Goal: Complete application form

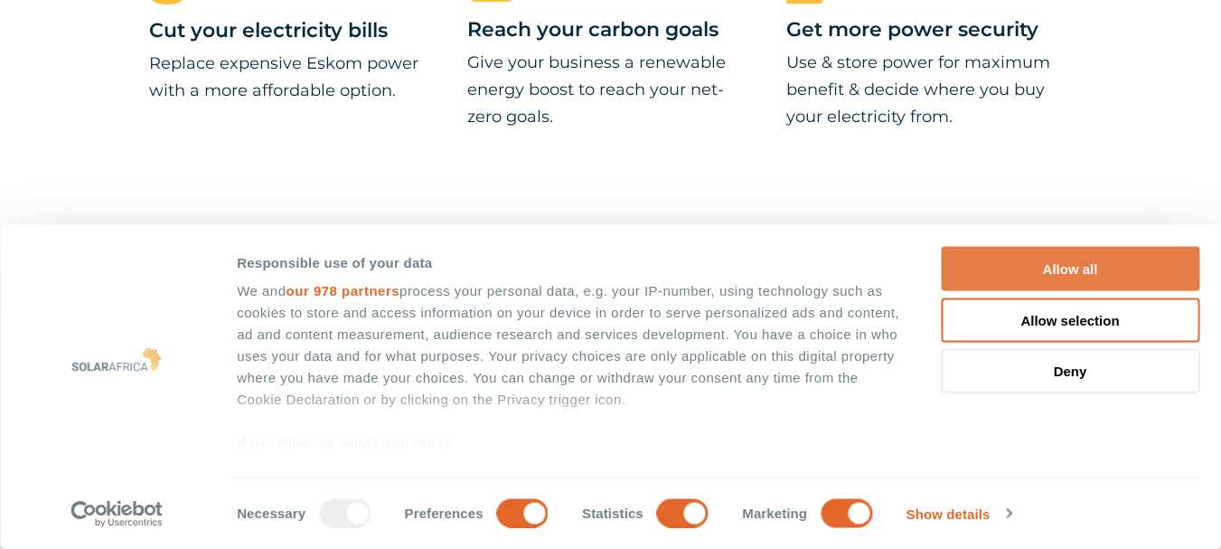
click at [1081, 267] on button "Allow all" at bounding box center [1070, 269] width 258 height 44
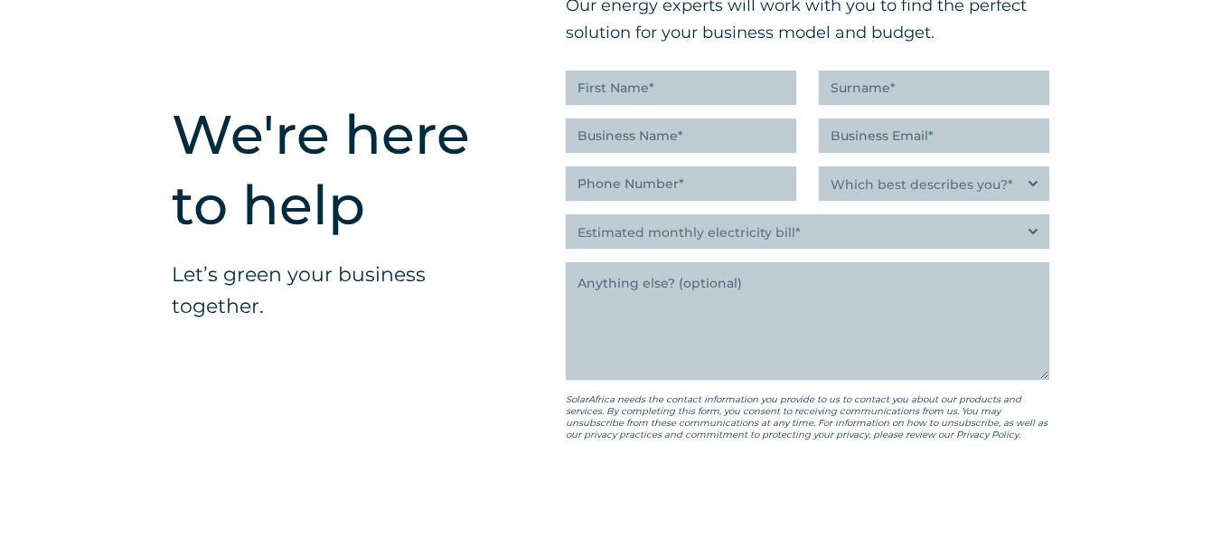
scroll to position [4476, 0]
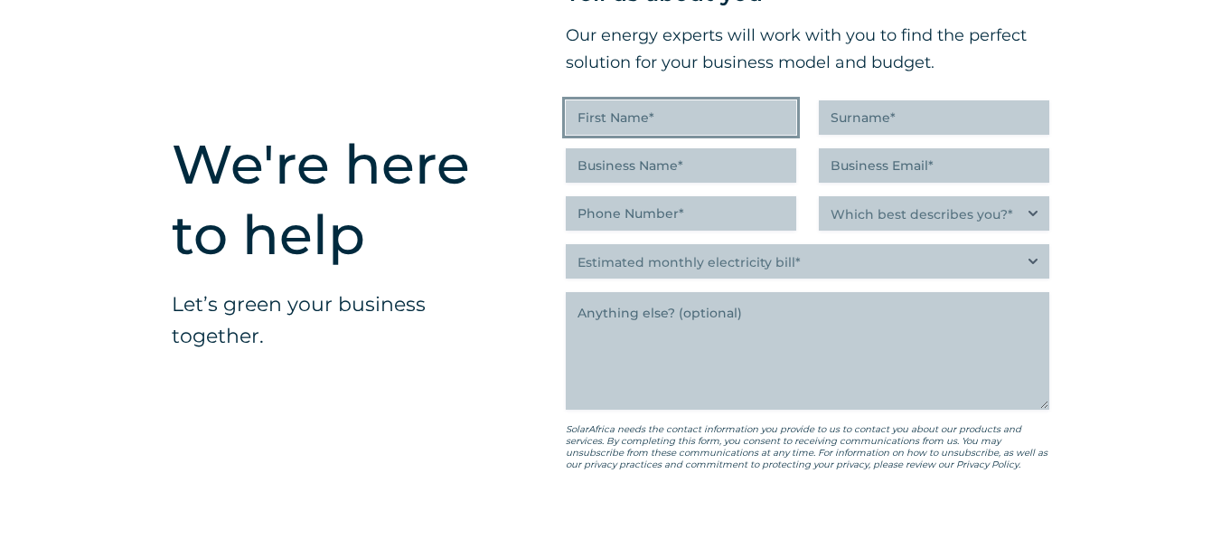
click at [609, 125] on input "First Name (Required)" at bounding box center [681, 117] width 230 height 34
type input "[PERSON_NAME]"
type input "MBOWENI"
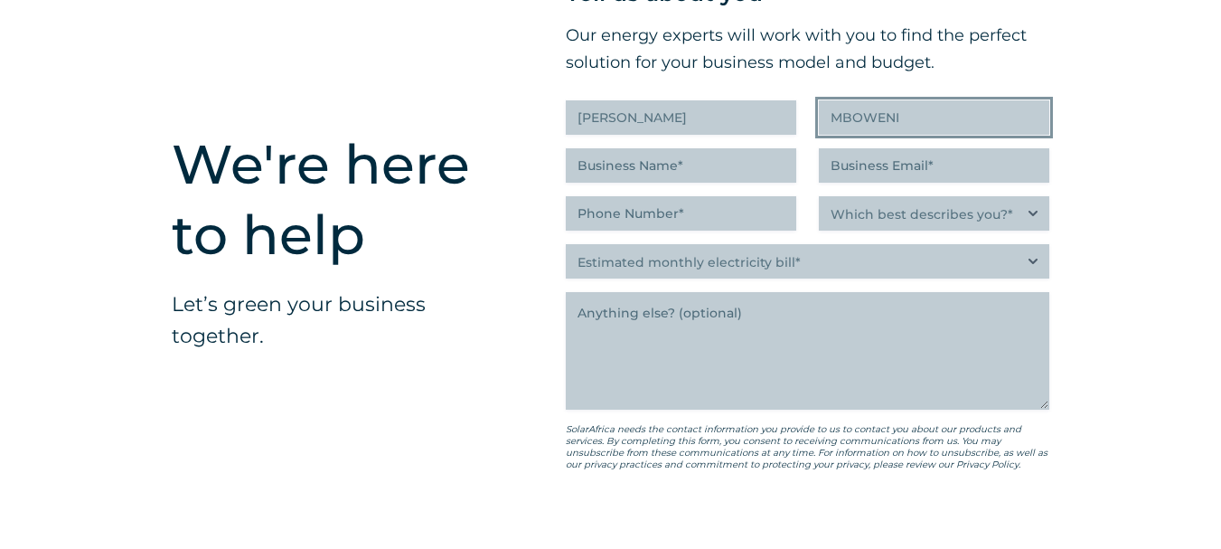
type input "BJUNIORTRADING"
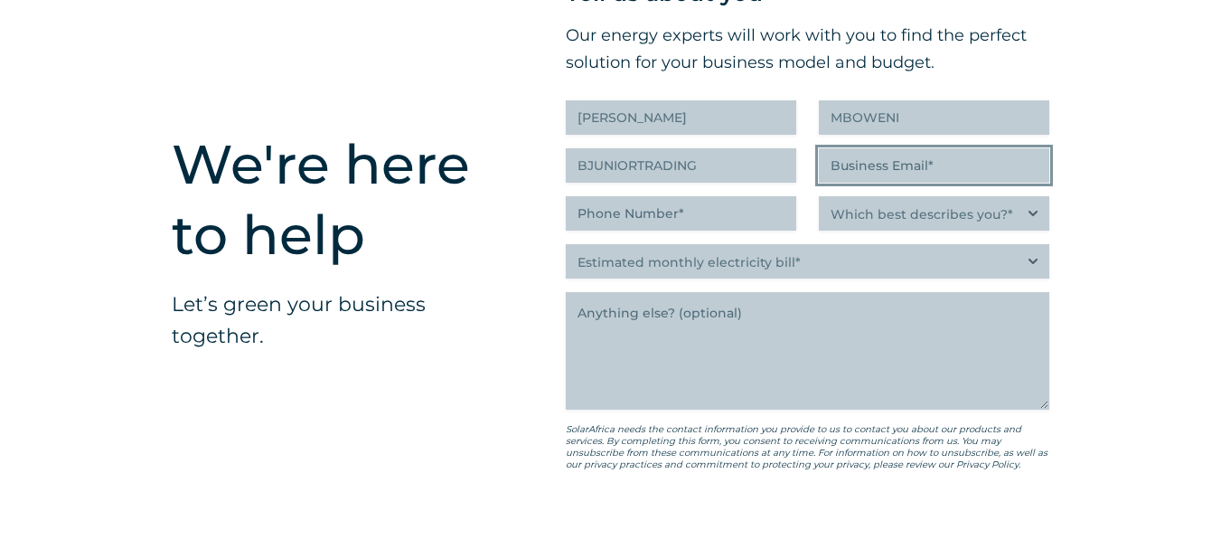
type input "[EMAIL_ADDRESS][DOMAIN_NAME]"
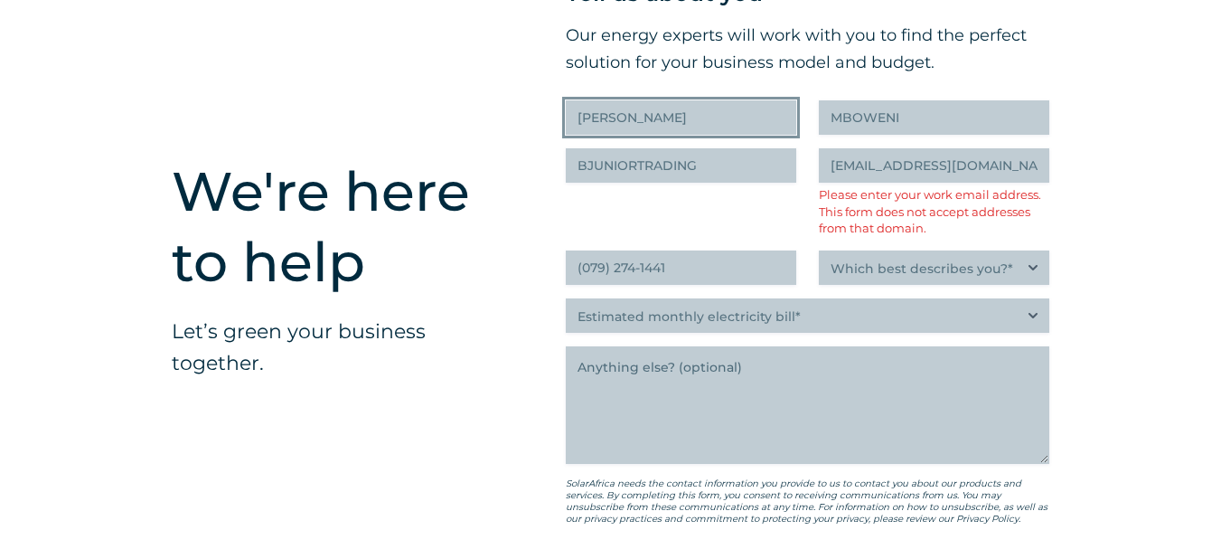
scroll to position [4503, 0]
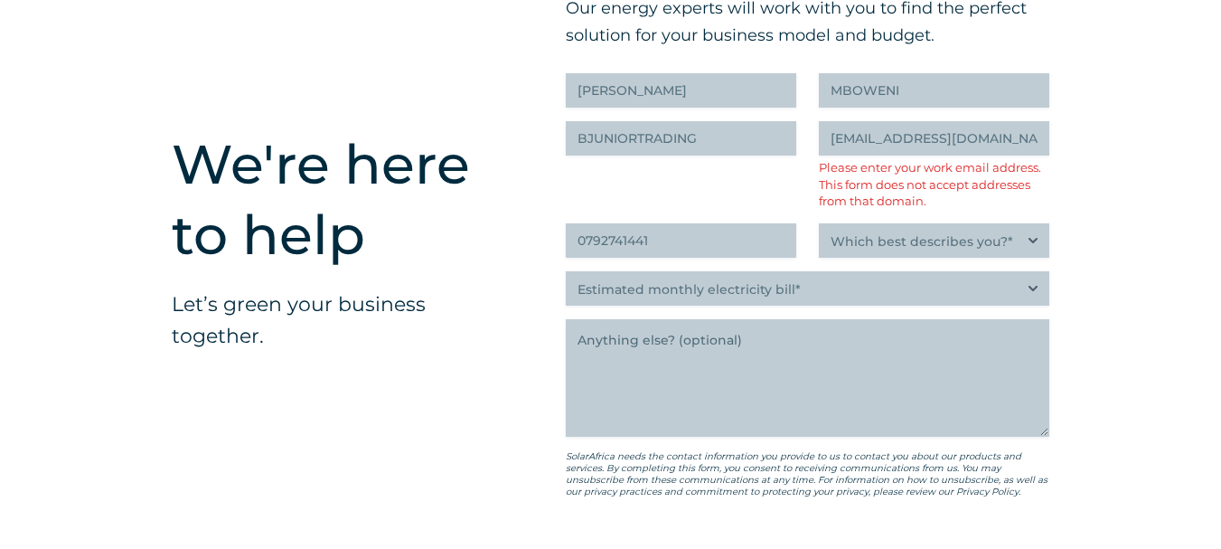
type input "(079) 274-1441"
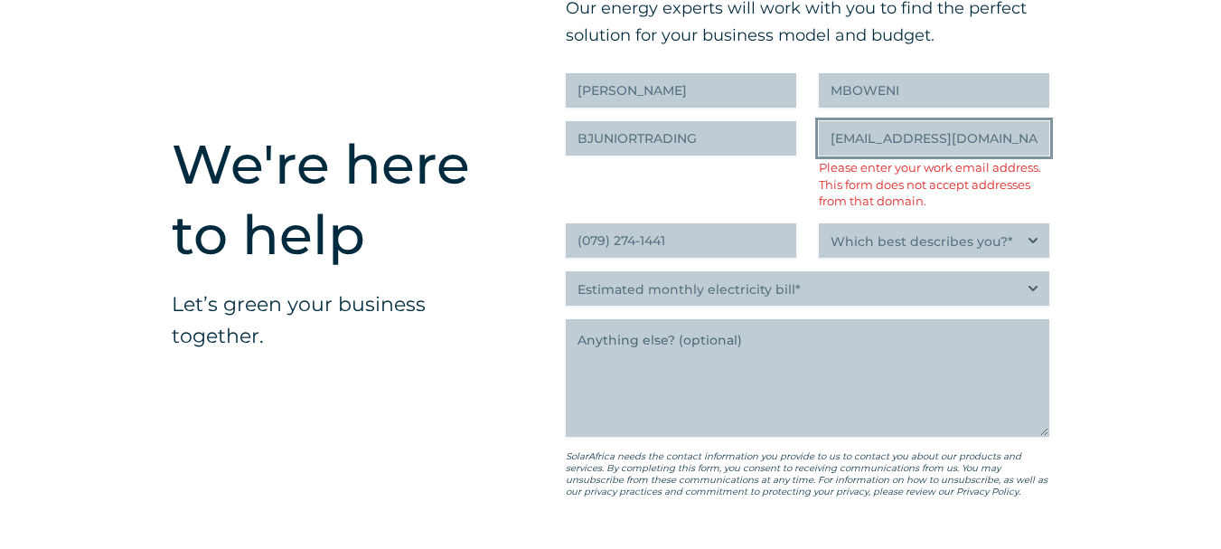
click at [1017, 142] on input "[EMAIL_ADDRESS][DOMAIN_NAME]" at bounding box center [934, 138] width 230 height 34
click at [782, 186] on div "Business Name (Required) BJUNIORTRADING" at bounding box center [681, 165] width 230 height 89
click at [839, 141] on input "[EMAIL_ADDRESS][DOMAIN_NAME]" at bounding box center [934, 138] width 230 height 34
type input "[EMAIL_ADDRESS][DOMAIN_NAME]"
click at [768, 183] on div "Business Name (Required) BJUNIORTRADING" at bounding box center [681, 165] width 230 height 89
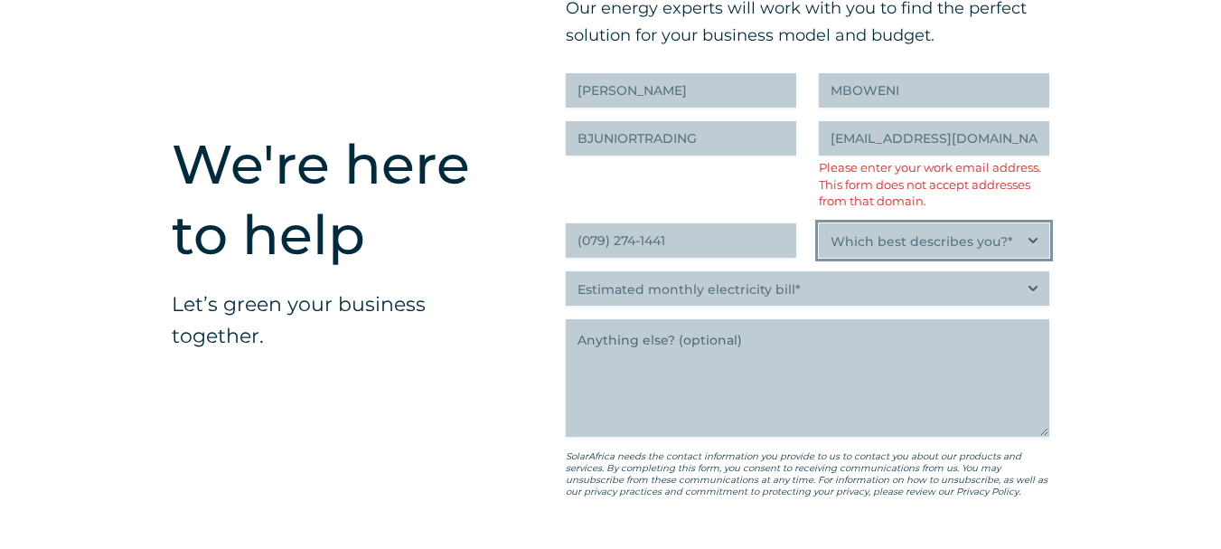
click at [861, 246] on select "Which best describes you?* Researching and identifying the best energy solution…" at bounding box center [934, 240] width 230 height 34
click at [819, 227] on select "Which best describes you?* Researching and identifying the best energy solution…" at bounding box center [934, 240] width 230 height 34
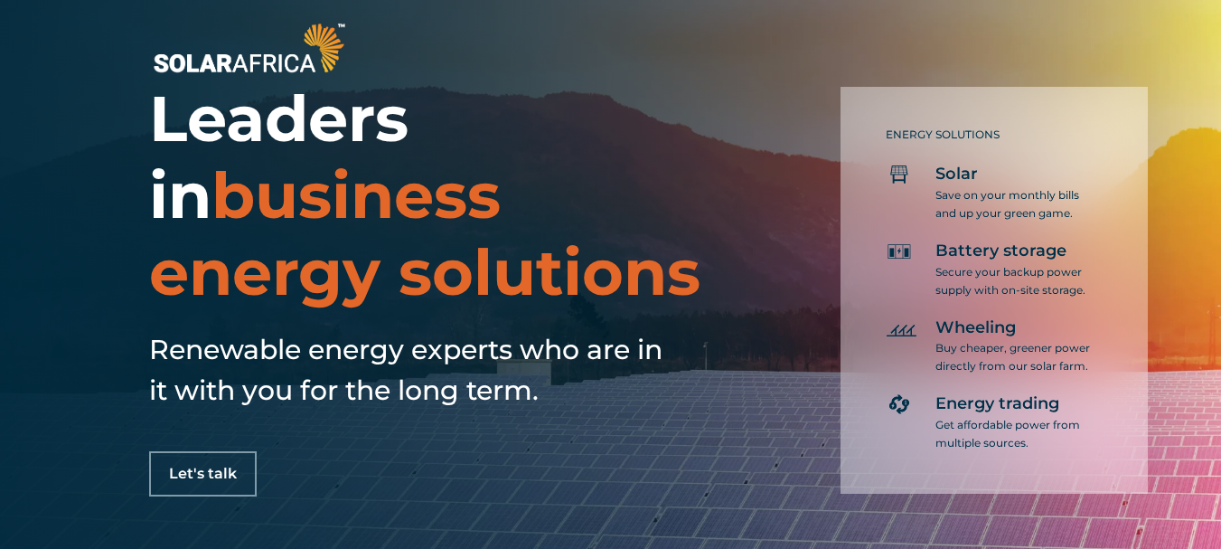
scroll to position [103, 0]
